Goal: Task Accomplishment & Management: Complete application form

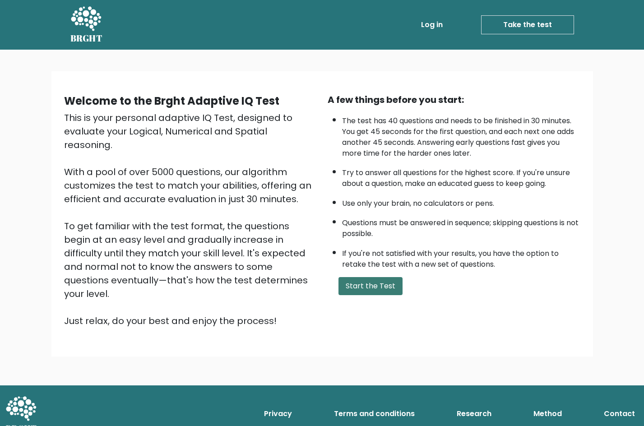
click at [376, 283] on button "Start the Test" at bounding box center [371, 286] width 64 height 18
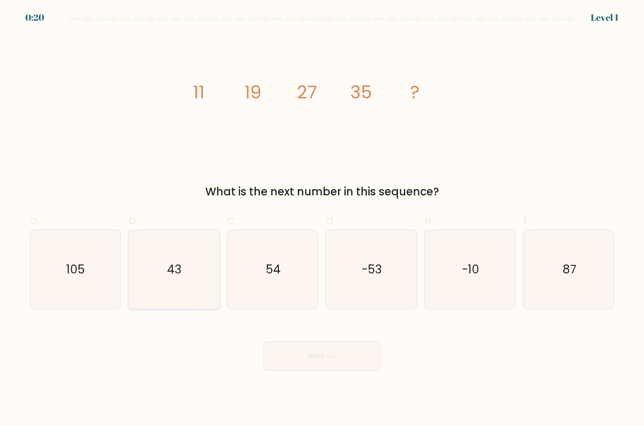
click at [164, 274] on icon "43" at bounding box center [174, 269] width 79 height 79
click at [322, 219] on input "b. 43" at bounding box center [322, 216] width 0 height 6
radio input "true"
click at [322, 358] on button "Next" at bounding box center [322, 356] width 117 height 29
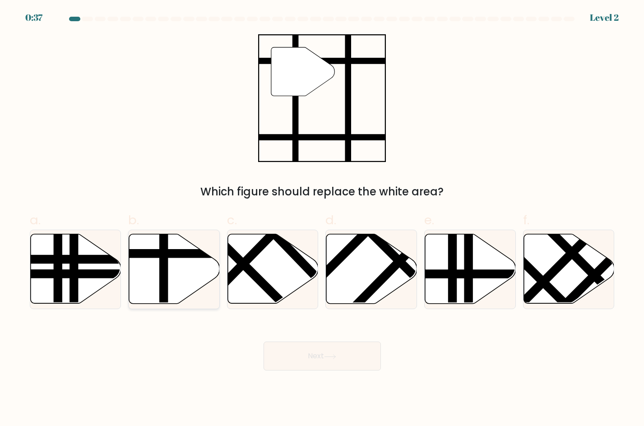
click at [184, 254] on line at bounding box center [202, 254] width 183 height 0
click at [322, 219] on input "b." at bounding box center [322, 216] width 0 height 6
radio input "true"
click at [333, 359] on icon at bounding box center [330, 357] width 12 height 5
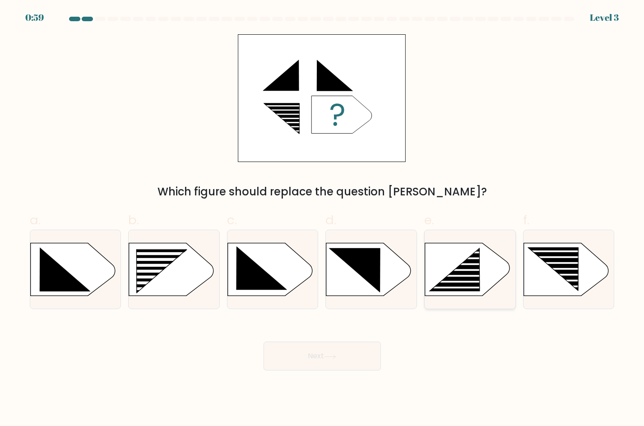
click at [489, 278] on icon at bounding box center [467, 269] width 84 height 53
click at [323, 219] on input "e." at bounding box center [322, 216] width 0 height 6
radio input "true"
click at [355, 359] on button "Next" at bounding box center [322, 356] width 117 height 29
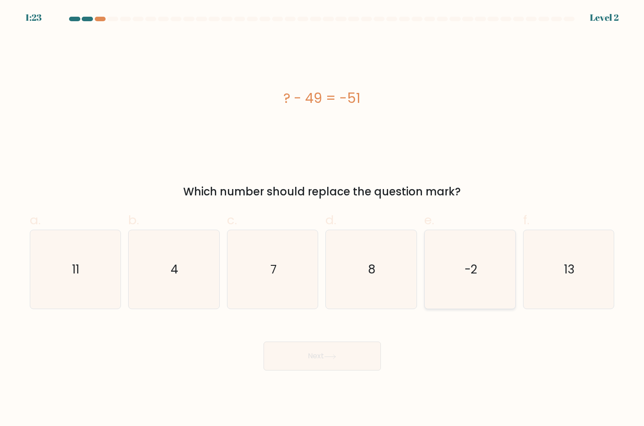
click at [477, 290] on icon "-2" at bounding box center [470, 269] width 79 height 79
click at [323, 219] on input "e. -2" at bounding box center [322, 216] width 0 height 6
radio input "true"
click at [352, 352] on button "Next" at bounding box center [322, 356] width 117 height 29
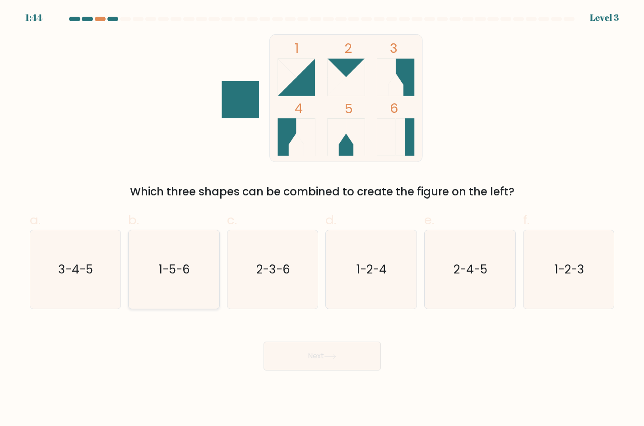
click at [179, 272] on text "1-5-6" at bounding box center [174, 269] width 31 height 16
click at [322, 219] on input "b. 1-5-6" at bounding box center [322, 216] width 0 height 6
radio input "true"
click at [332, 361] on button "Next" at bounding box center [322, 356] width 117 height 29
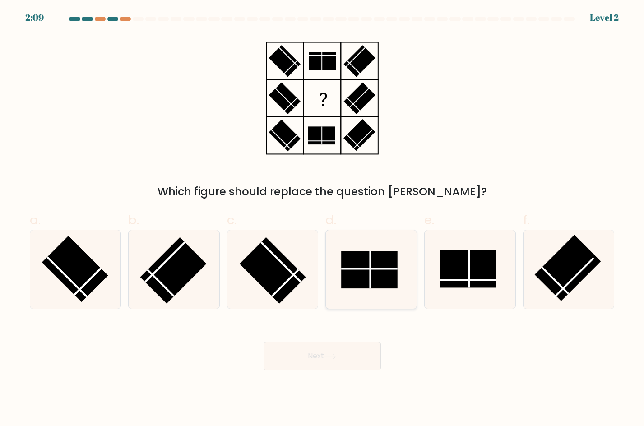
click at [356, 250] on icon at bounding box center [371, 269] width 79 height 79
click at [323, 219] on input "d." at bounding box center [322, 216] width 0 height 6
radio input "true"
click at [337, 366] on button "Next" at bounding box center [322, 356] width 117 height 29
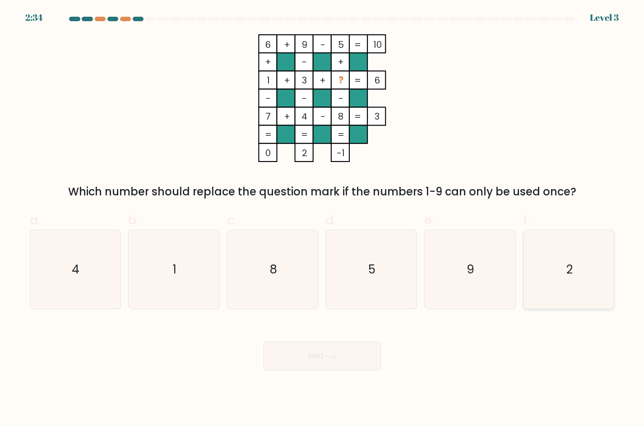
click at [565, 260] on icon "2" at bounding box center [569, 269] width 79 height 79
click at [323, 219] on input "f. 2" at bounding box center [322, 216] width 0 height 6
radio input "true"
click at [329, 364] on button "Next" at bounding box center [322, 356] width 117 height 29
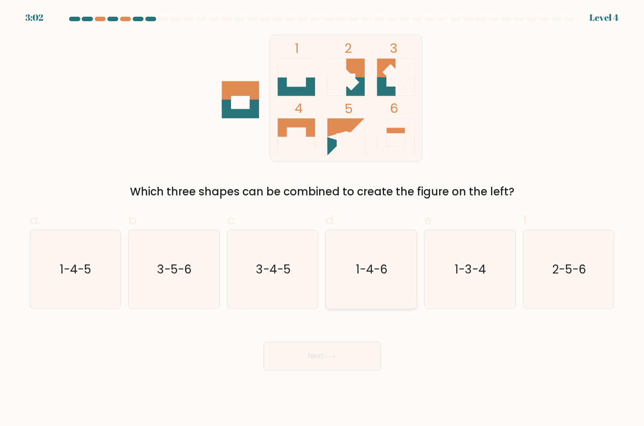
click at [372, 288] on icon "1-4-6" at bounding box center [371, 269] width 79 height 79
click at [323, 219] on input "d. 1-4-6" at bounding box center [322, 216] width 0 height 6
radio input "true"
click at [357, 362] on button "Next" at bounding box center [322, 356] width 117 height 29
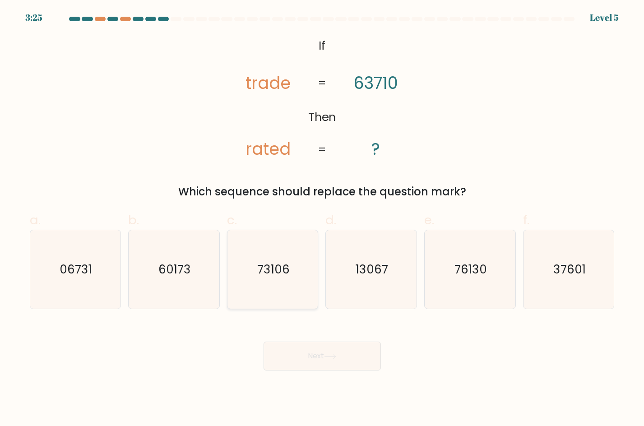
click at [275, 264] on text "73106" at bounding box center [273, 269] width 33 height 16
click at [322, 219] on input "c. 73106" at bounding box center [322, 216] width 0 height 6
radio input "true"
click at [339, 354] on button "Next" at bounding box center [322, 356] width 117 height 29
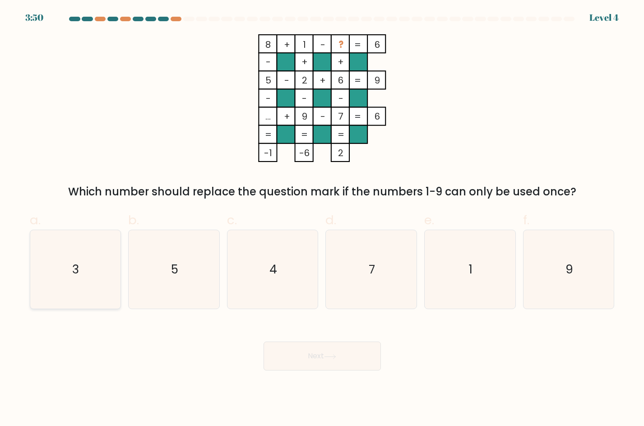
click at [79, 271] on text "3" at bounding box center [76, 269] width 7 height 16
click at [322, 219] on input "a. 3" at bounding box center [322, 216] width 0 height 6
radio input "true"
click at [347, 363] on button "Next" at bounding box center [322, 356] width 117 height 29
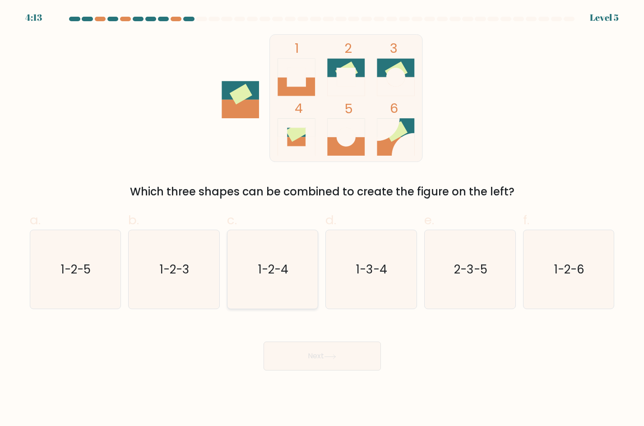
click at [295, 282] on icon "1-2-4" at bounding box center [272, 269] width 79 height 79
click at [322, 219] on input "c. 1-2-4" at bounding box center [322, 216] width 0 height 6
radio input "true"
click at [335, 364] on button "Next" at bounding box center [322, 356] width 117 height 29
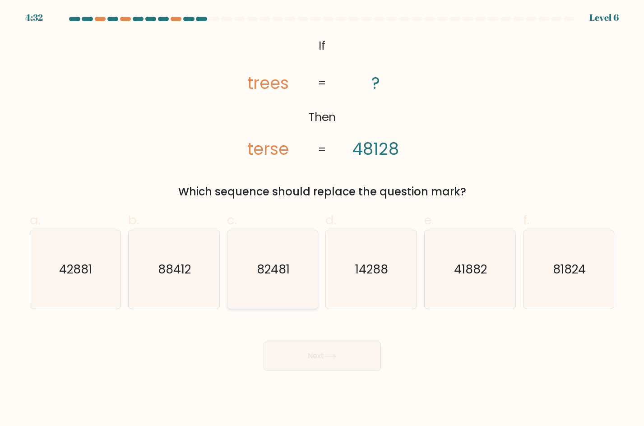
click at [284, 284] on icon "82481" at bounding box center [272, 269] width 79 height 79
click at [322, 219] on input "c. 82481" at bounding box center [322, 216] width 0 height 6
radio input "true"
click at [309, 348] on button "Next" at bounding box center [322, 356] width 117 height 29
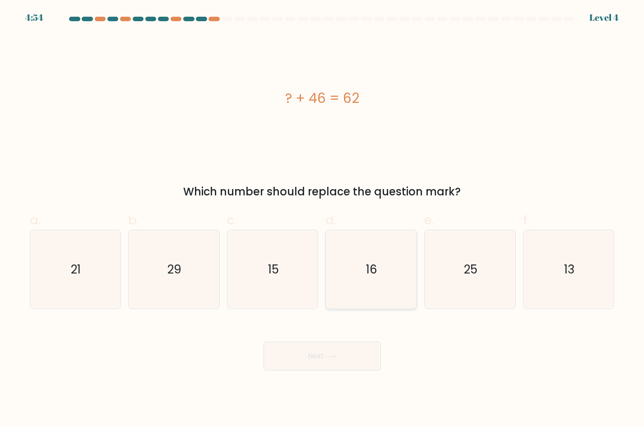
click at [368, 257] on icon "16" at bounding box center [371, 269] width 79 height 79
click at [323, 219] on input "d. 16" at bounding box center [322, 216] width 0 height 6
radio input "true"
click at [336, 361] on button "Next" at bounding box center [322, 356] width 117 height 29
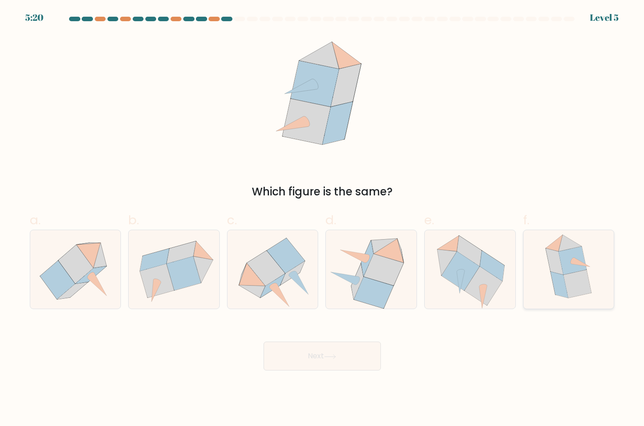
click at [565, 258] on icon at bounding box center [573, 261] width 28 height 28
click at [323, 219] on input "f." at bounding box center [322, 216] width 0 height 6
radio input "true"
click at [355, 356] on button "Next" at bounding box center [322, 356] width 117 height 29
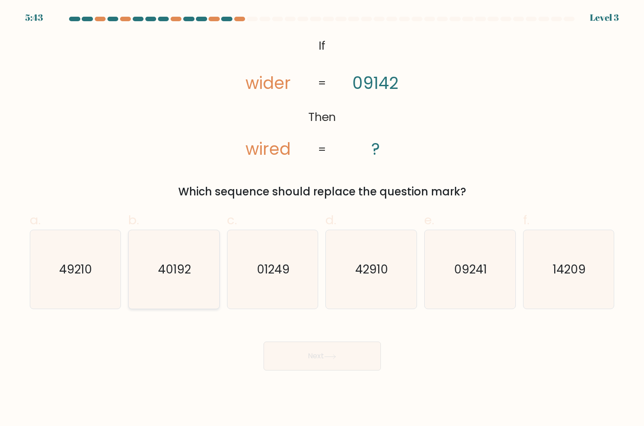
click at [174, 257] on icon "40192" at bounding box center [174, 269] width 79 height 79
click at [322, 219] on input "b. 40192" at bounding box center [322, 216] width 0 height 6
radio input "true"
click at [317, 345] on button "Next" at bounding box center [322, 356] width 117 height 29
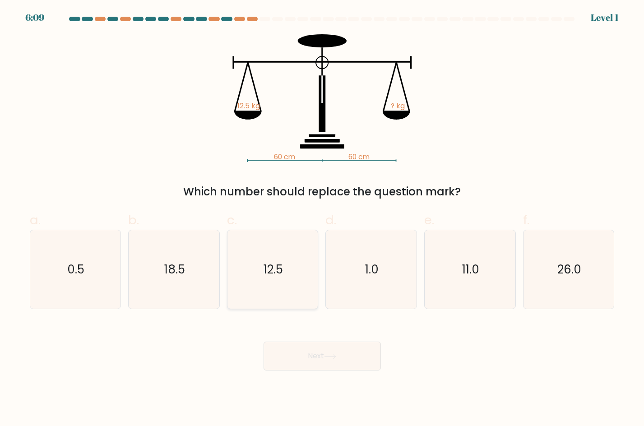
click at [266, 275] on text "12.5" at bounding box center [273, 269] width 19 height 16
click at [322, 219] on input "c. 12.5" at bounding box center [322, 216] width 0 height 6
radio input "true"
click at [315, 343] on button "Next" at bounding box center [322, 356] width 117 height 29
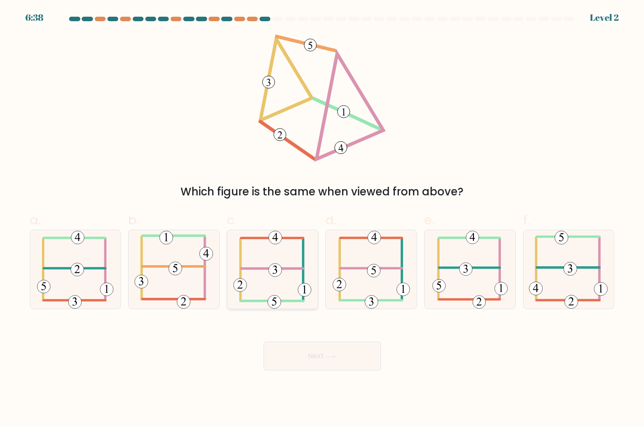
click at [262, 271] on icon at bounding box center [272, 269] width 79 height 79
click at [322, 219] on input "c." at bounding box center [322, 216] width 0 height 6
radio input "true"
click at [319, 353] on button "Next" at bounding box center [322, 356] width 117 height 29
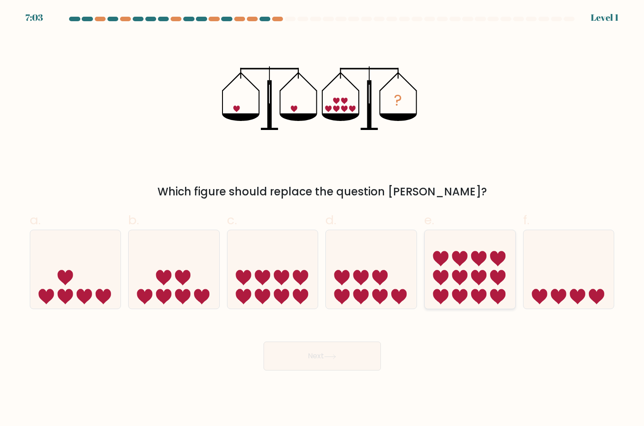
click at [464, 276] on icon at bounding box center [460, 277] width 15 height 15
click at [323, 219] on input "e." at bounding box center [322, 216] width 0 height 6
radio input "true"
click at [318, 356] on button "Next" at bounding box center [322, 356] width 117 height 29
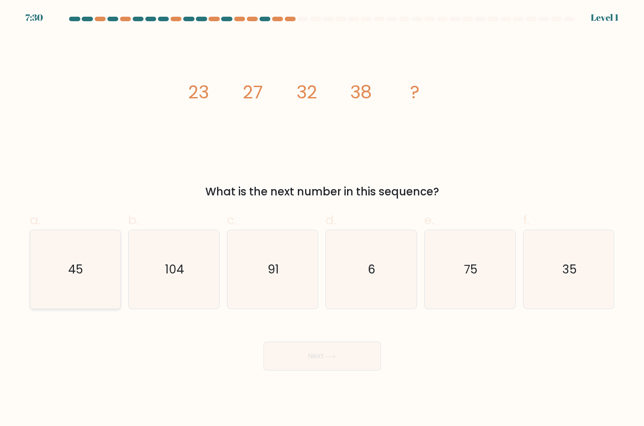
click at [63, 272] on icon "45" at bounding box center [75, 269] width 79 height 79
click at [322, 219] on input "a. 45" at bounding box center [322, 216] width 0 height 6
radio input "true"
click at [329, 350] on button "Next" at bounding box center [322, 356] width 117 height 29
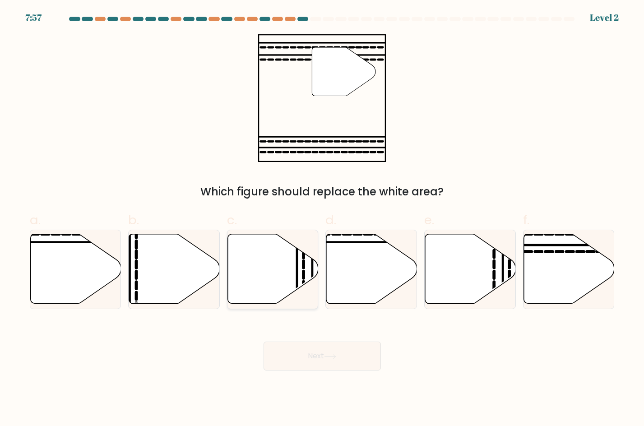
click at [269, 282] on icon at bounding box center [273, 269] width 91 height 70
click at [322, 219] on input "c." at bounding box center [322, 216] width 0 height 6
radio input "true"
click at [315, 344] on button "Next" at bounding box center [322, 356] width 117 height 29
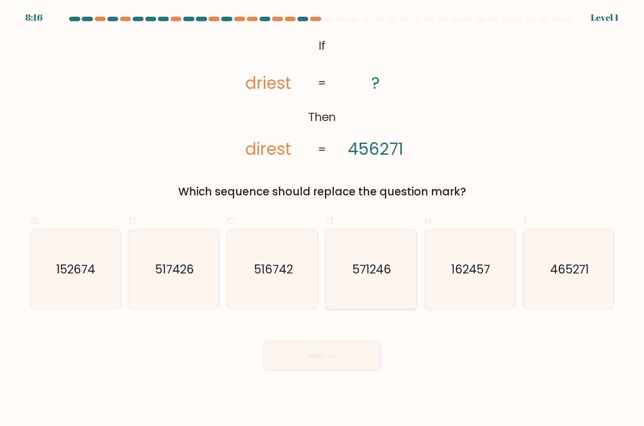
click at [388, 274] on text "571246" at bounding box center [372, 269] width 39 height 16
click at [323, 219] on input "d. 571246" at bounding box center [322, 216] width 0 height 6
radio input "true"
click at [163, 283] on icon "517426" at bounding box center [174, 269] width 79 height 79
click at [322, 219] on input "b. 517426" at bounding box center [322, 216] width 0 height 6
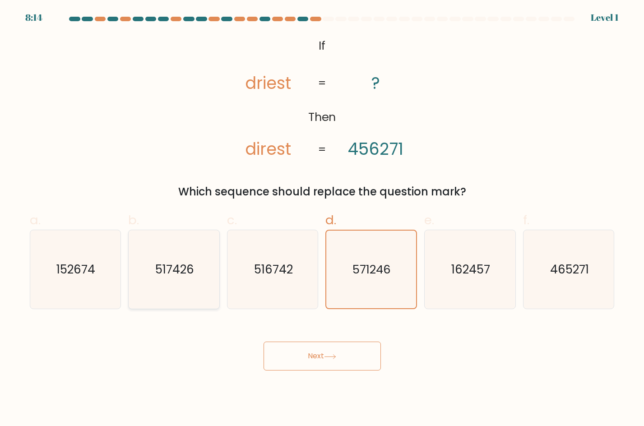
radio input "true"
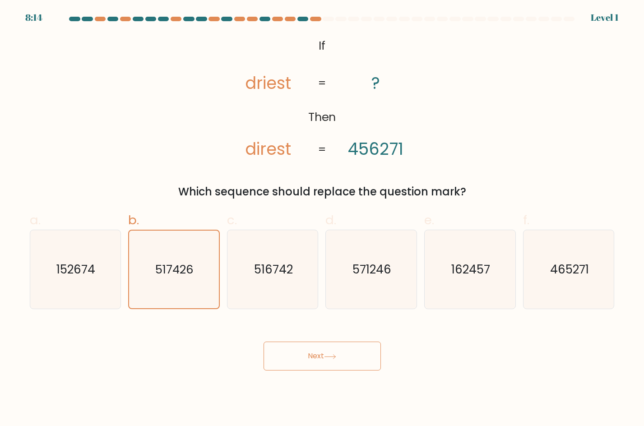
click at [308, 353] on button "Next" at bounding box center [322, 356] width 117 height 29
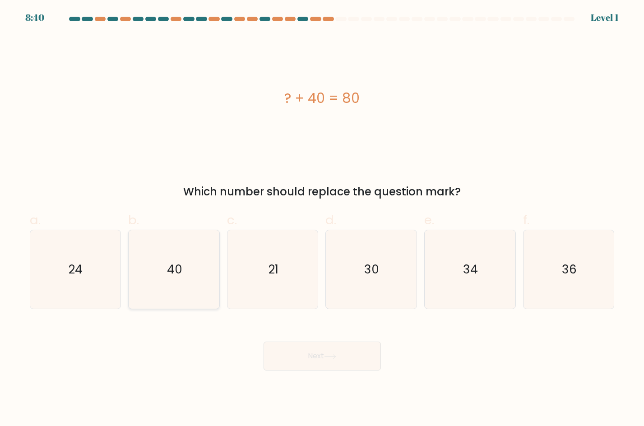
click at [164, 281] on icon "40" at bounding box center [174, 269] width 79 height 79
click at [322, 219] on input "b. 40" at bounding box center [322, 216] width 0 height 6
radio input "true"
click at [294, 356] on button "Next" at bounding box center [322, 356] width 117 height 29
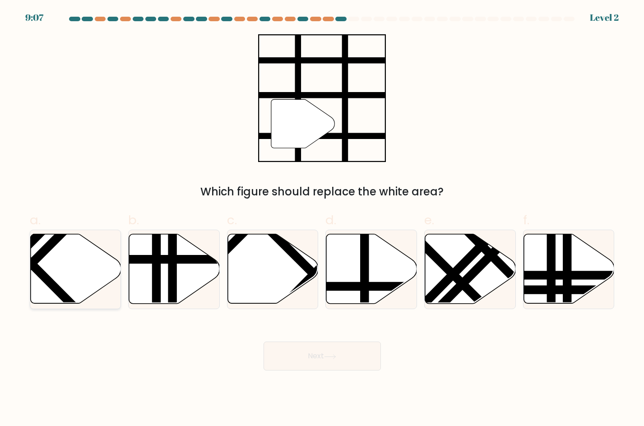
click at [85, 269] on icon at bounding box center [75, 269] width 91 height 70
click at [322, 219] on input "a." at bounding box center [322, 216] width 0 height 6
radio input "true"
click at [348, 358] on button "Next" at bounding box center [322, 356] width 117 height 29
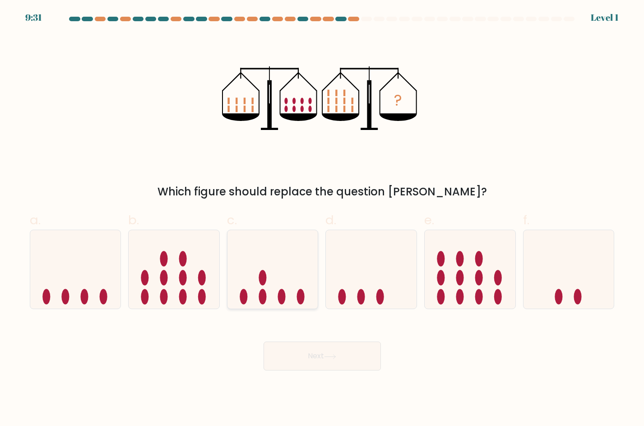
click at [280, 264] on icon at bounding box center [273, 269] width 91 height 75
click at [322, 219] on input "c." at bounding box center [322, 216] width 0 height 6
radio input "true"
click at [326, 357] on button "Next" at bounding box center [322, 356] width 117 height 29
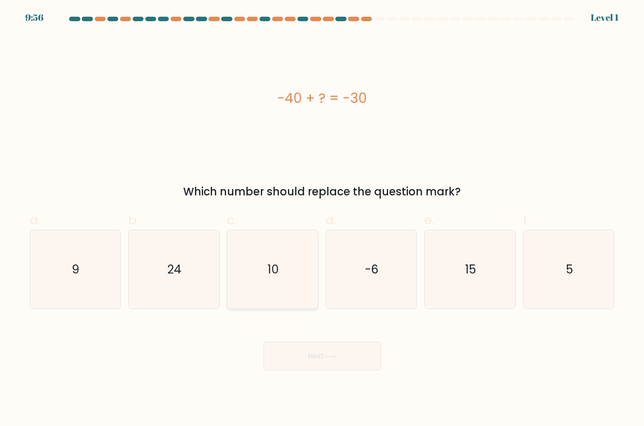
click at [269, 289] on icon "10" at bounding box center [272, 269] width 79 height 79
click at [322, 219] on input "c. 10" at bounding box center [322, 216] width 0 height 6
radio input "true"
click at [309, 362] on button "Next" at bounding box center [322, 356] width 117 height 29
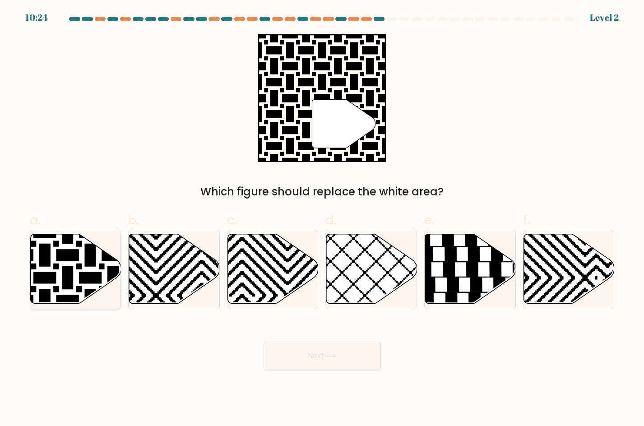
click at [88, 257] on icon at bounding box center [44, 232] width 183 height 183
click at [322, 219] on input "a." at bounding box center [322, 216] width 0 height 6
radio input "true"
click at [300, 362] on button "Next" at bounding box center [322, 356] width 117 height 29
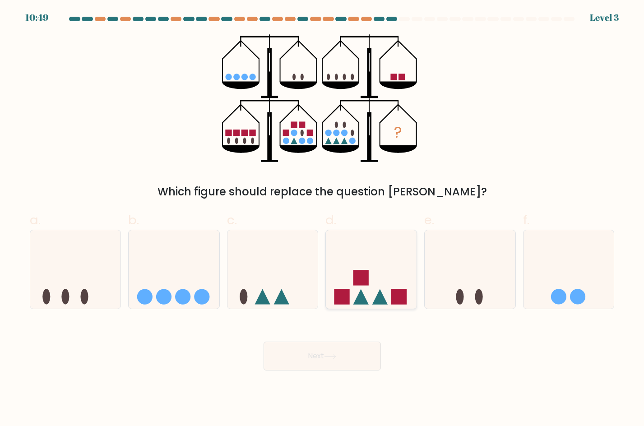
drag, startPoint x: 389, startPoint y: 263, endPoint x: 389, endPoint y: 274, distance: 11.3
click at [389, 262] on icon at bounding box center [371, 269] width 91 height 75
click at [323, 219] on input "d." at bounding box center [322, 216] width 0 height 6
radio input "true"
click at [345, 363] on button "Next" at bounding box center [322, 356] width 117 height 29
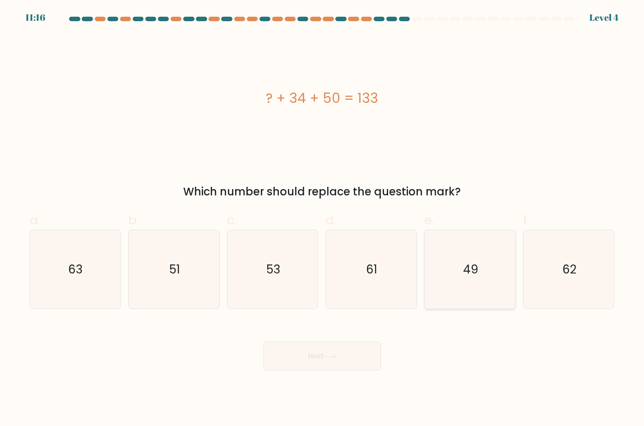
click at [442, 258] on icon "49" at bounding box center [470, 269] width 79 height 79
click at [323, 219] on input "e. 49" at bounding box center [322, 216] width 0 height 6
radio input "true"
click at [325, 362] on button "Next" at bounding box center [322, 356] width 117 height 29
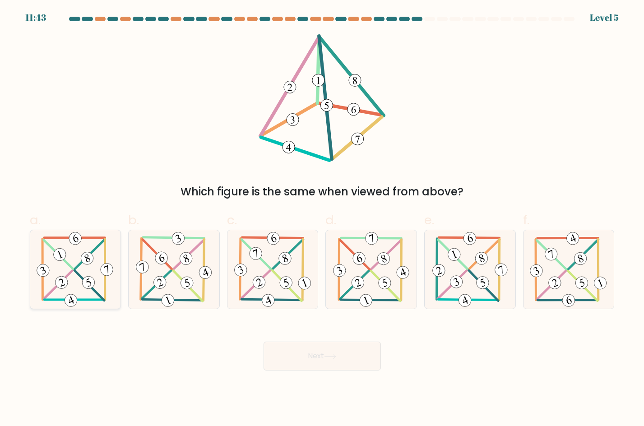
click at [68, 279] on icon at bounding box center [75, 269] width 81 height 79
click at [322, 219] on input "a." at bounding box center [322, 216] width 0 height 6
radio input "true"
click at [337, 363] on button "Next" at bounding box center [322, 356] width 117 height 29
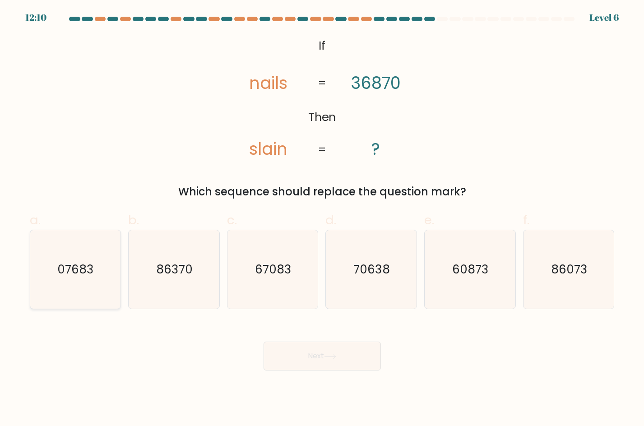
click at [75, 278] on icon "07683" at bounding box center [75, 269] width 79 height 79
click at [322, 219] on input "a. 07683" at bounding box center [322, 216] width 0 height 6
radio input "true"
click at [320, 355] on button "Next" at bounding box center [322, 356] width 117 height 29
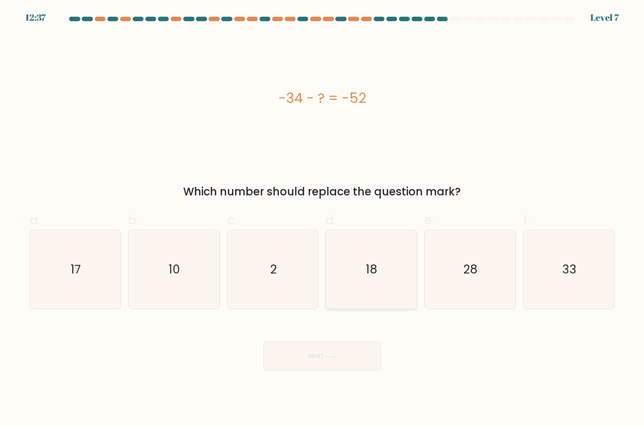
click at [373, 293] on icon "18" at bounding box center [371, 269] width 79 height 79
click at [323, 219] on input "d. 18" at bounding box center [322, 216] width 0 height 6
radio input "true"
click at [349, 356] on button "Next" at bounding box center [322, 356] width 117 height 29
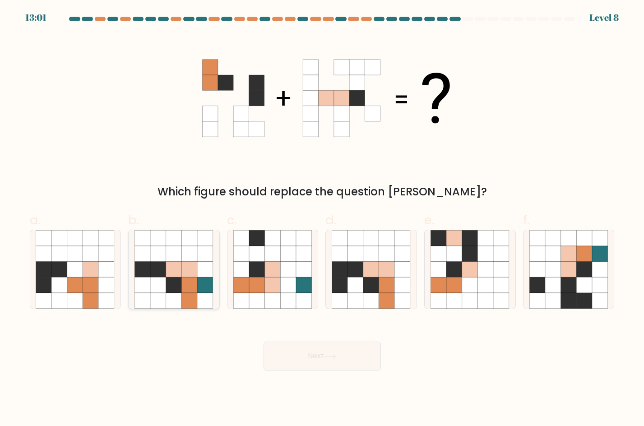
click at [163, 271] on icon at bounding box center [158, 270] width 16 height 16
click at [322, 219] on input "b." at bounding box center [322, 216] width 0 height 6
radio input "true"
click at [299, 355] on button "Next" at bounding box center [322, 356] width 117 height 29
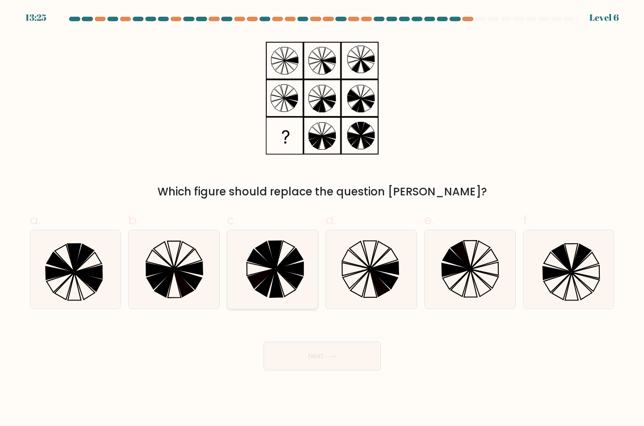
click at [253, 262] on icon at bounding box center [261, 258] width 28 height 19
click at [322, 219] on input "c." at bounding box center [322, 216] width 0 height 6
radio input "true"
click at [317, 346] on button "Next" at bounding box center [322, 356] width 117 height 29
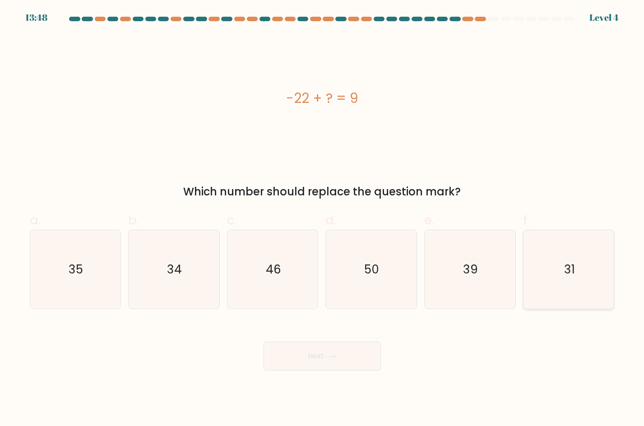
click at [612, 270] on div "31" at bounding box center [569, 270] width 92 height 80
click at [323, 219] on input "f. 31" at bounding box center [322, 216] width 0 height 6
radio input "true"
click at [346, 355] on button "Next" at bounding box center [322, 356] width 117 height 29
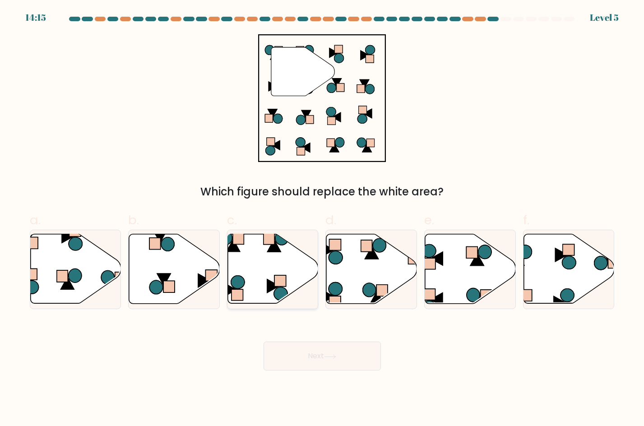
click at [261, 280] on icon at bounding box center [273, 269] width 91 height 70
click at [322, 219] on input "c." at bounding box center [322, 216] width 0 height 6
radio input "true"
click at [335, 355] on icon at bounding box center [330, 357] width 12 height 5
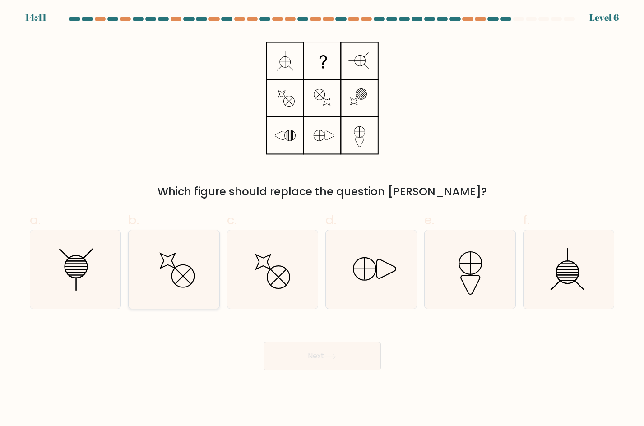
click at [158, 283] on icon at bounding box center [174, 269] width 79 height 79
click at [322, 219] on input "b." at bounding box center [322, 216] width 0 height 6
radio input "true"
click at [310, 355] on button "Next" at bounding box center [322, 356] width 117 height 29
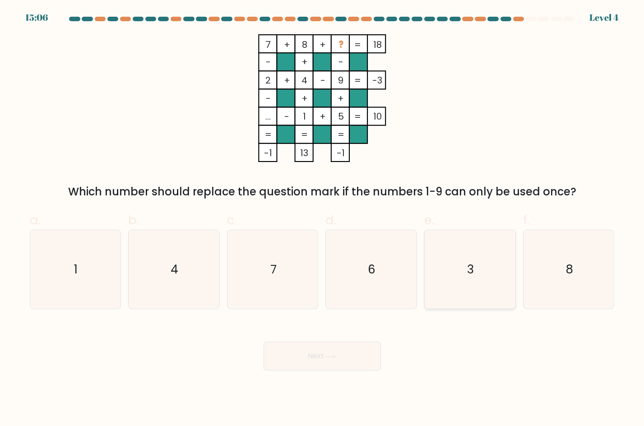
click at [490, 280] on icon "3" at bounding box center [470, 269] width 79 height 79
click at [323, 219] on input "e. 3" at bounding box center [322, 216] width 0 height 6
radio input "true"
click at [366, 357] on button "Next" at bounding box center [322, 356] width 117 height 29
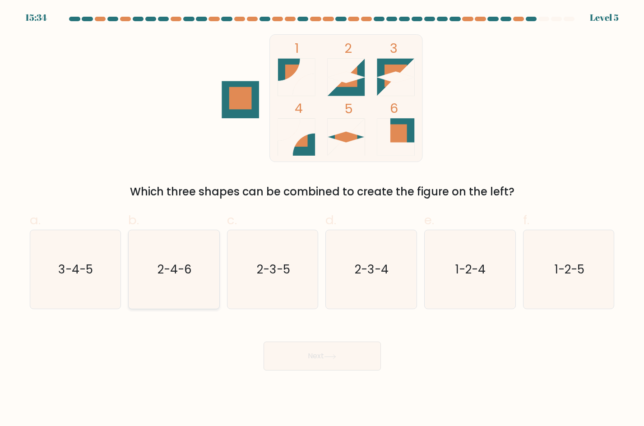
drag, startPoint x: 177, startPoint y: 266, endPoint x: 203, endPoint y: 296, distance: 39.4
click at [177, 266] on text "2-4-6" at bounding box center [175, 269] width 34 height 16
click at [322, 219] on input "b. 2-4-6" at bounding box center [322, 216] width 0 height 6
radio input "true"
click at [313, 359] on button "Next" at bounding box center [322, 356] width 117 height 29
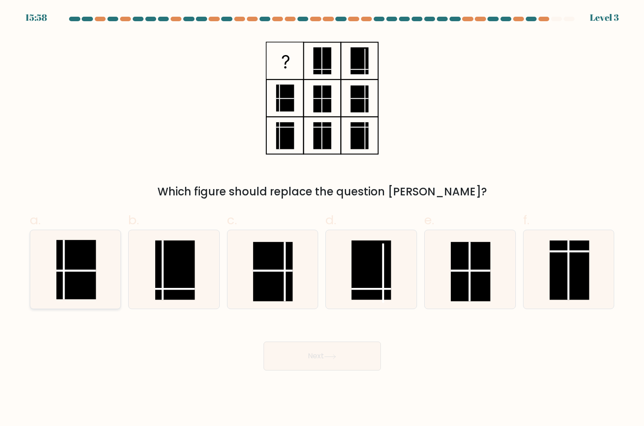
click at [64, 282] on line at bounding box center [64, 270] width 0 height 60
click at [322, 219] on input "a." at bounding box center [322, 216] width 0 height 6
radio input "true"
click at [282, 364] on button "Next" at bounding box center [322, 356] width 117 height 29
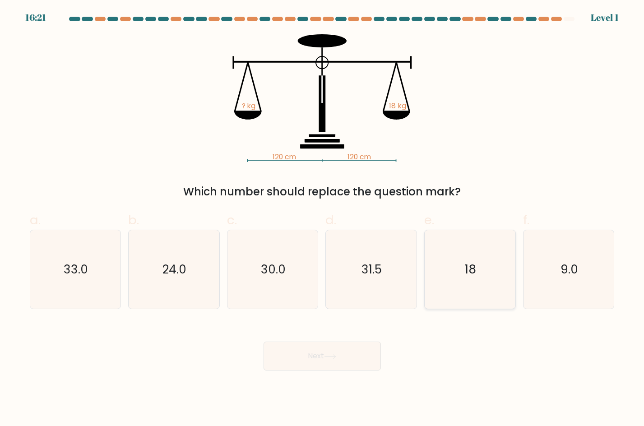
click at [446, 268] on icon "18" at bounding box center [470, 269] width 79 height 79
click at [323, 219] on input "e. 18" at bounding box center [322, 216] width 0 height 6
radio input "true"
click at [312, 365] on button "Next" at bounding box center [322, 356] width 117 height 29
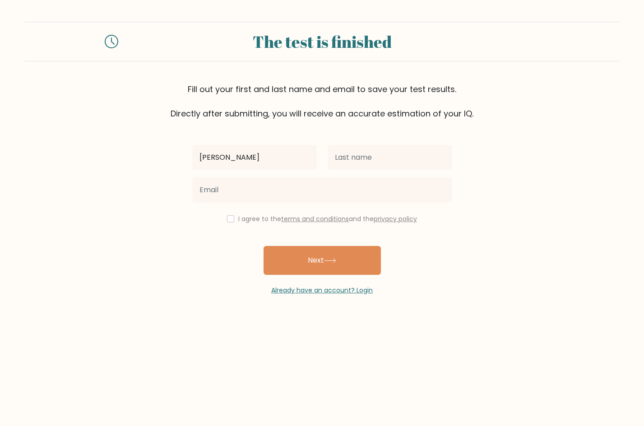
type input "[PERSON_NAME]"
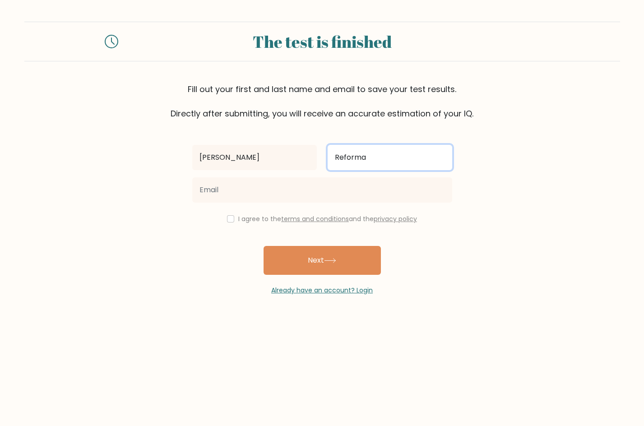
type input "Reforma"
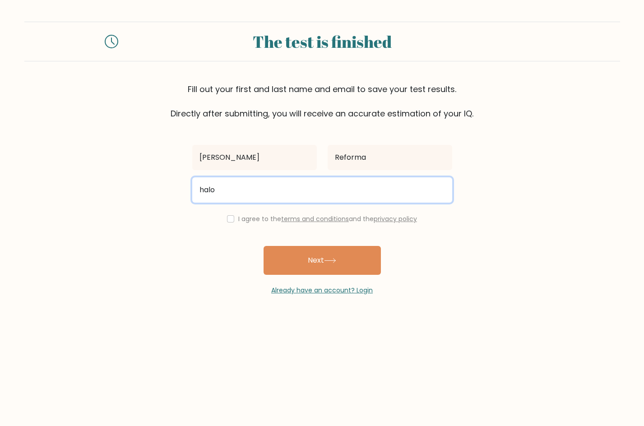
type input "halohalokinse@gmail.com"
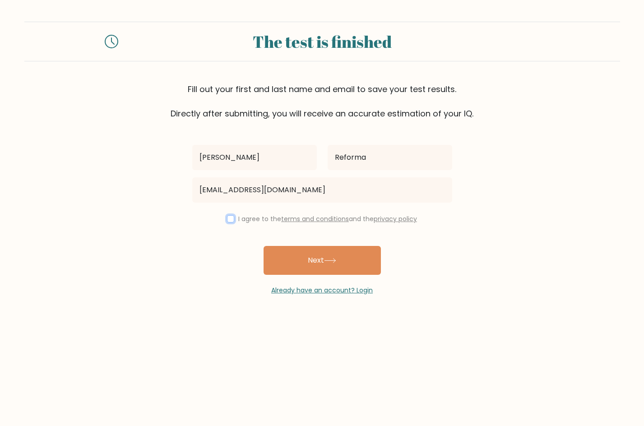
click at [229, 221] on input "checkbox" at bounding box center [230, 218] width 7 height 7
checkbox input "true"
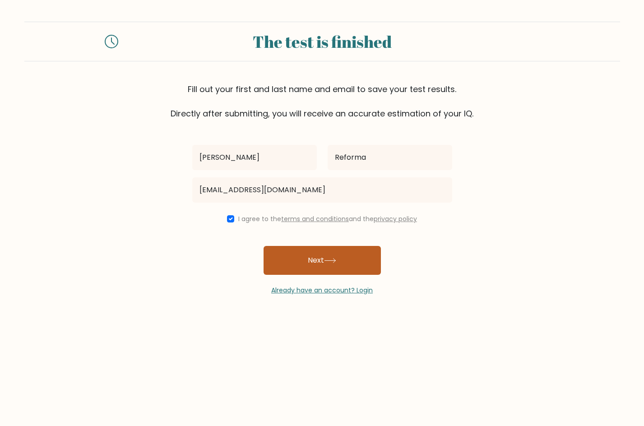
click at [299, 261] on button "Next" at bounding box center [322, 260] width 117 height 29
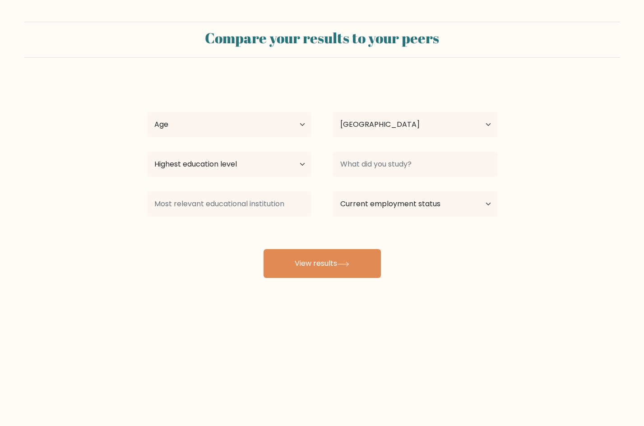
select select "PH"
click at [243, 132] on select "Age Under 18 years old 18-24 years old 25-34 years old 35-44 years old 45-54 ye…" at bounding box center [229, 124] width 164 height 25
select select "25_34"
click at [147, 112] on select "Age Under 18 years old 18-24 years old 25-34 years old 35-44 years old 45-54 ye…" at bounding box center [229, 124] width 164 height 25
click at [282, 176] on select "Highest education level No schooling Primary Lower Secondary Upper Secondary Oc…" at bounding box center [229, 164] width 164 height 25
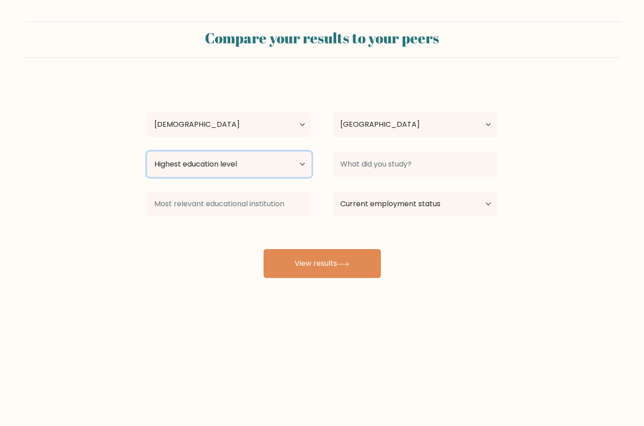
select select "bachelors_degree"
click at [147, 152] on select "Highest education level No schooling Primary Lower Secondary Upper Secondary Oc…" at bounding box center [229, 164] width 164 height 25
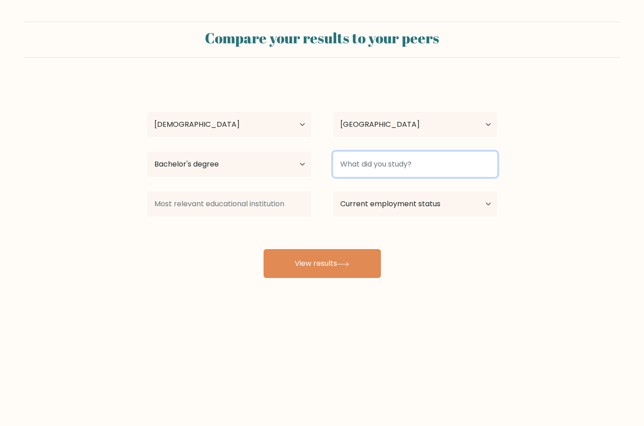
click at [377, 159] on input at bounding box center [415, 164] width 164 height 25
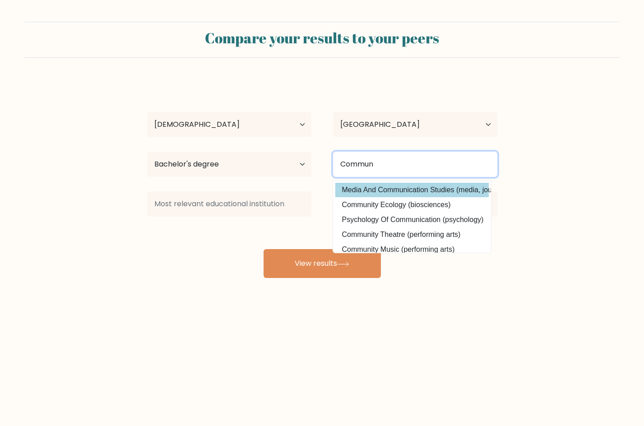
scroll to position [45, 0]
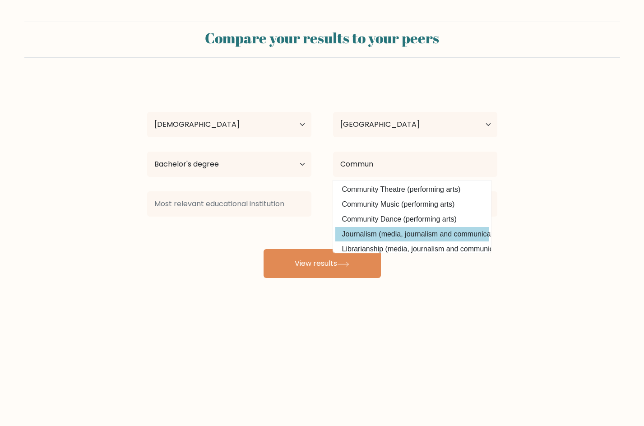
click at [435, 231] on option "Journalism (media, journalism and communications)" at bounding box center [413, 234] width 154 height 14
type input "Journalism"
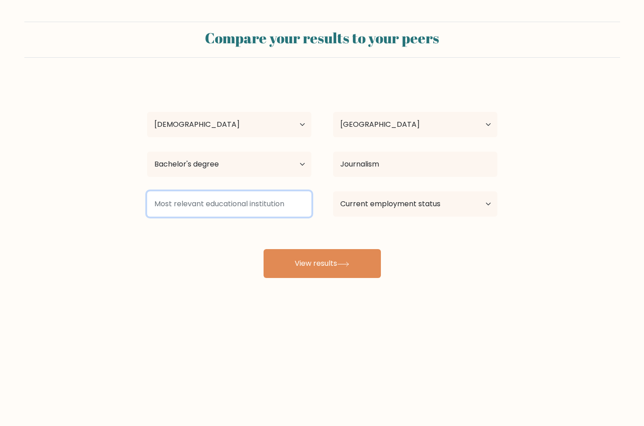
click at [265, 208] on input at bounding box center [229, 203] width 164 height 25
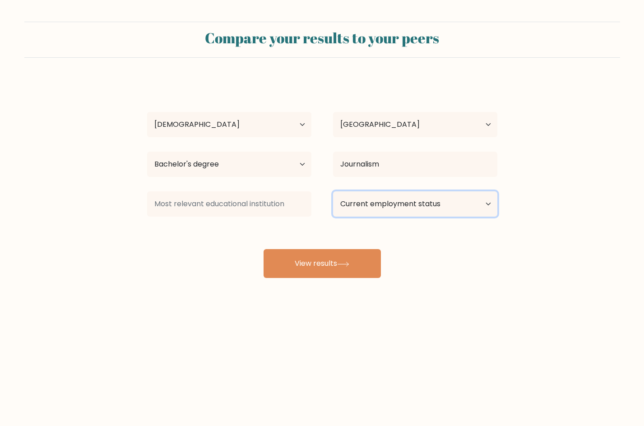
click at [392, 202] on select "Current employment status Employed Student Retired Other / prefer not to answer" at bounding box center [415, 203] width 164 height 25
select select "other"
click at [333, 191] on select "Current employment status Employed Student Retired Other / prefer not to answer" at bounding box center [415, 203] width 164 height 25
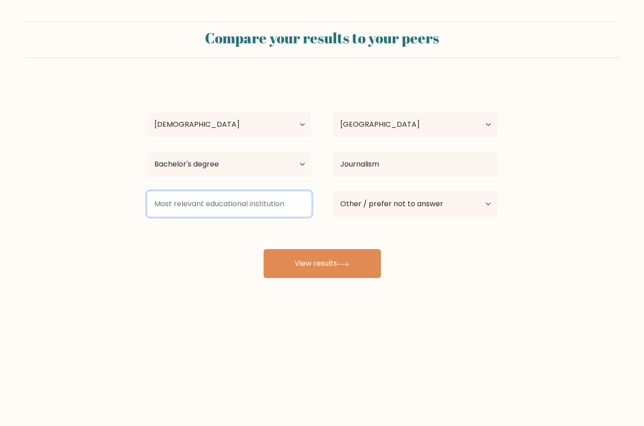
click at [269, 211] on input at bounding box center [229, 203] width 164 height 25
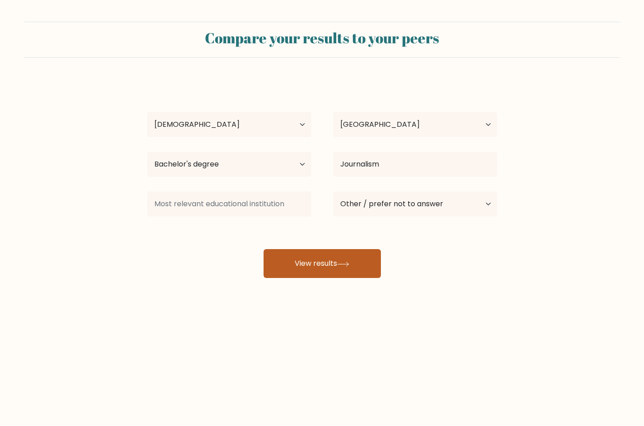
click at [322, 271] on button "View results" at bounding box center [322, 263] width 117 height 29
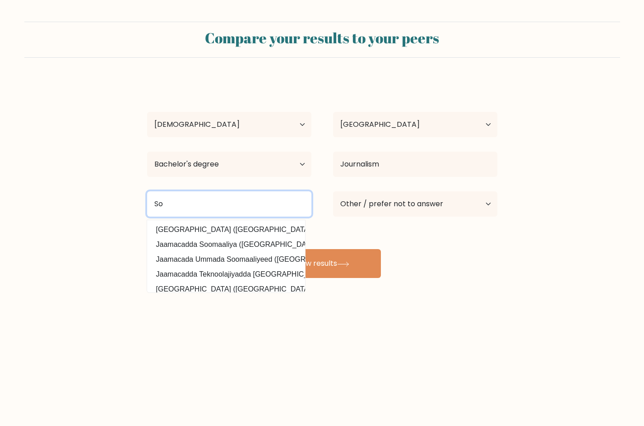
type input "S"
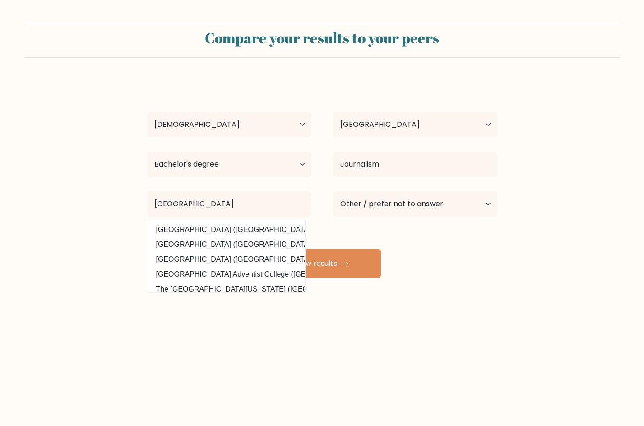
click at [253, 232] on option "Southern Luzon State University (Philippines)" at bounding box center [226, 230] width 154 height 14
type input "[GEOGRAPHIC_DATA]"
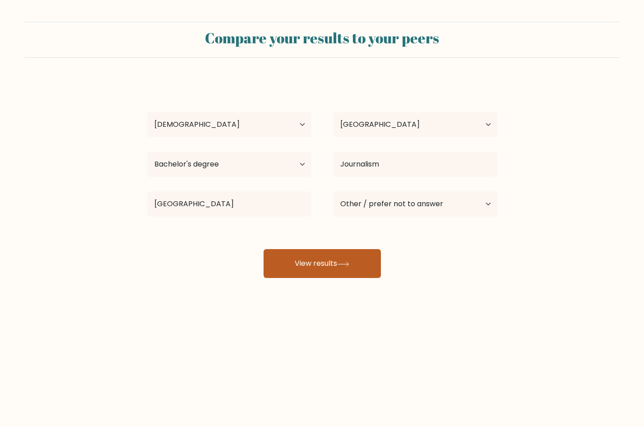
click at [322, 261] on button "View results" at bounding box center [322, 263] width 117 height 29
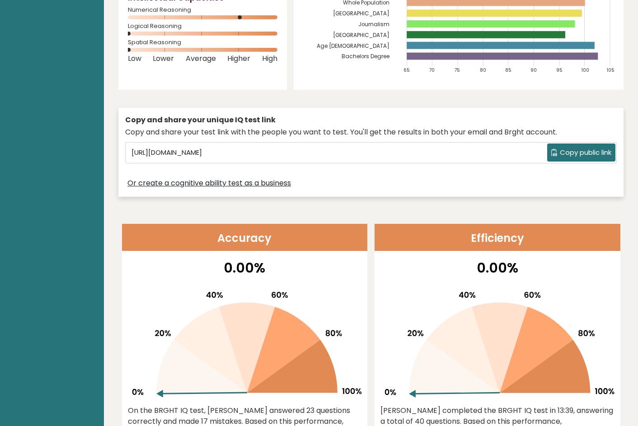
scroll to position [30, 0]
